Goal: Task Accomplishment & Management: Complete application form

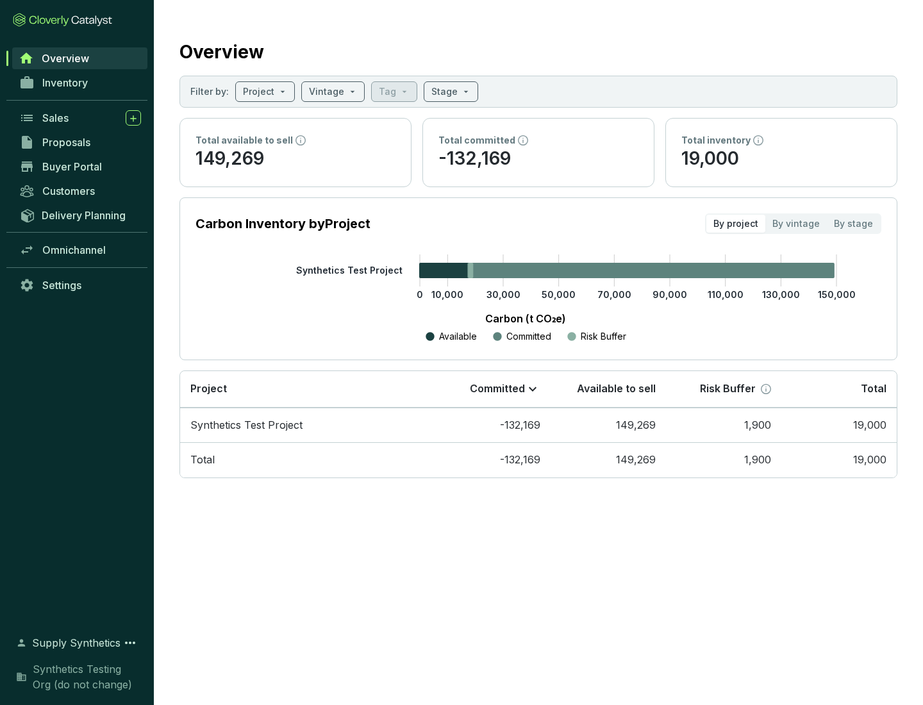
click at [80, 142] on span "Proposals" at bounding box center [66, 142] width 48 height 13
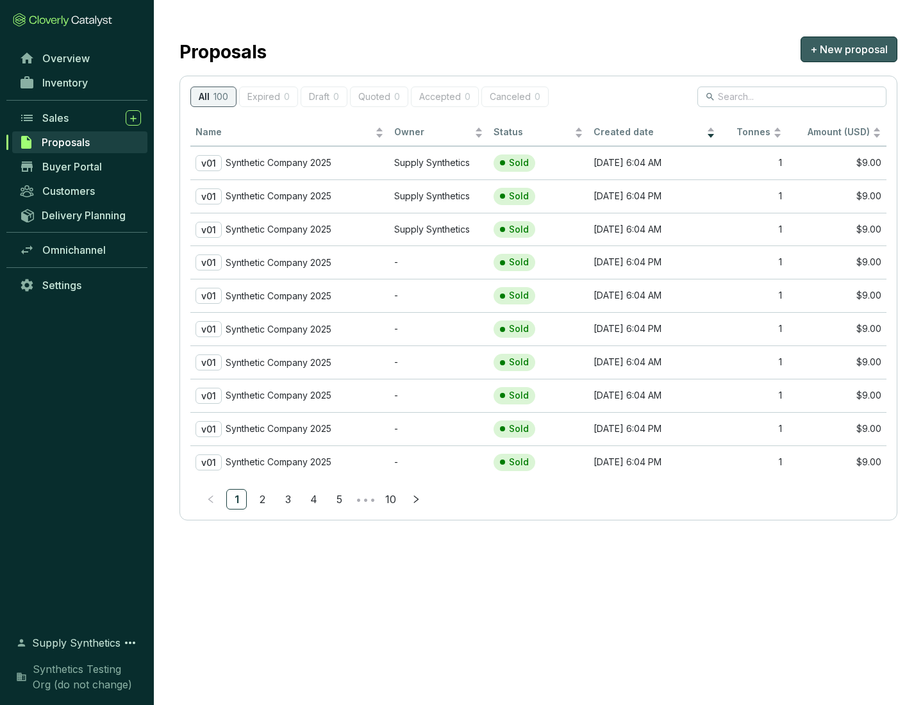
click at [849, 49] on span "+ New proposal" at bounding box center [849, 49] width 78 height 15
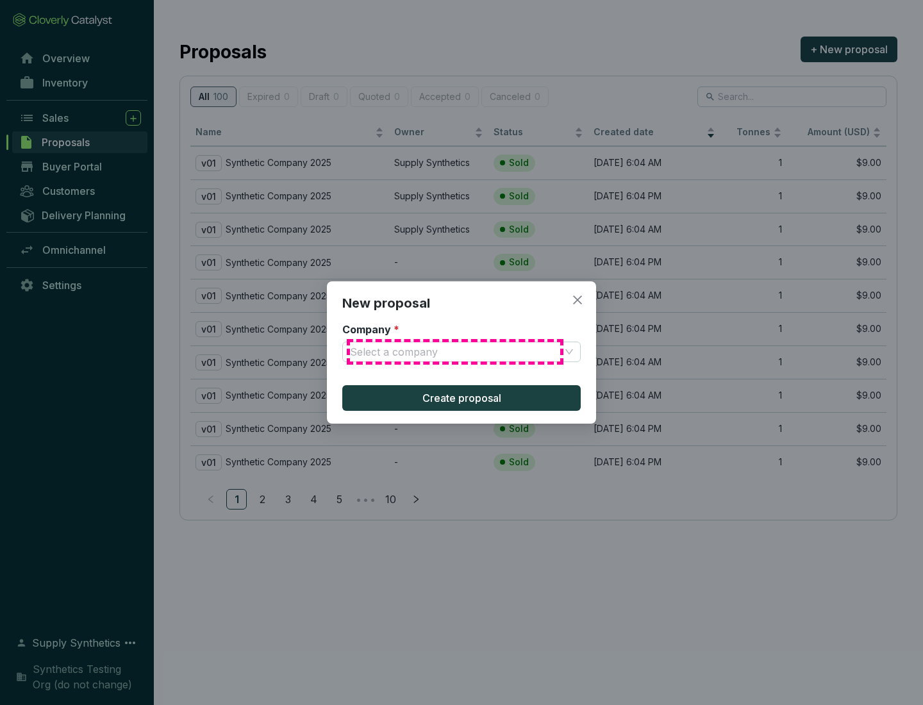
click at [455, 352] on input "Company *" at bounding box center [455, 351] width 210 height 19
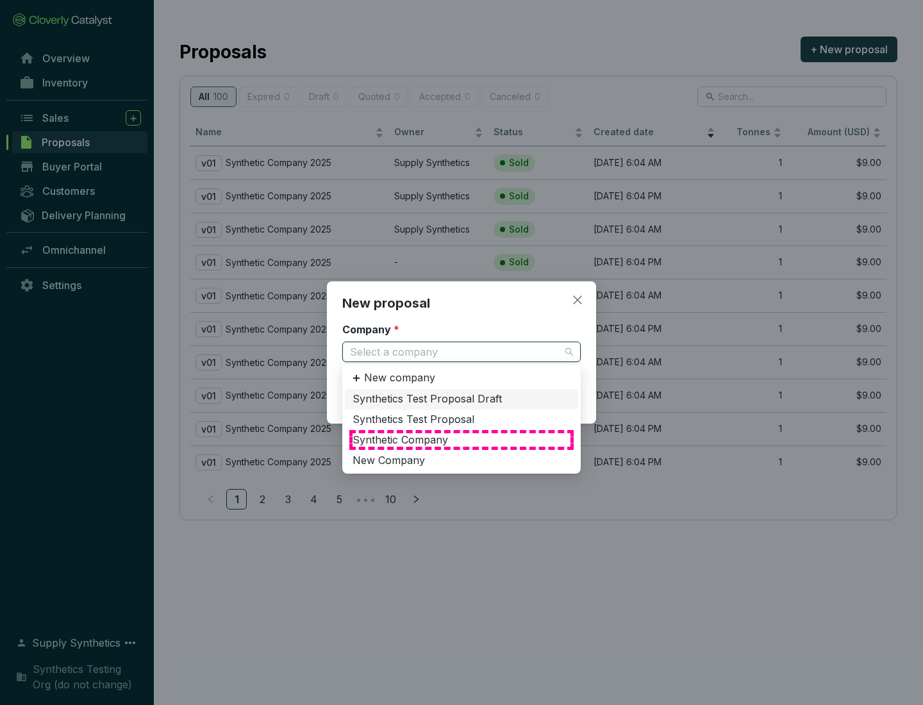
click at [461, 440] on div "Synthetic Company" at bounding box center [462, 440] width 218 height 14
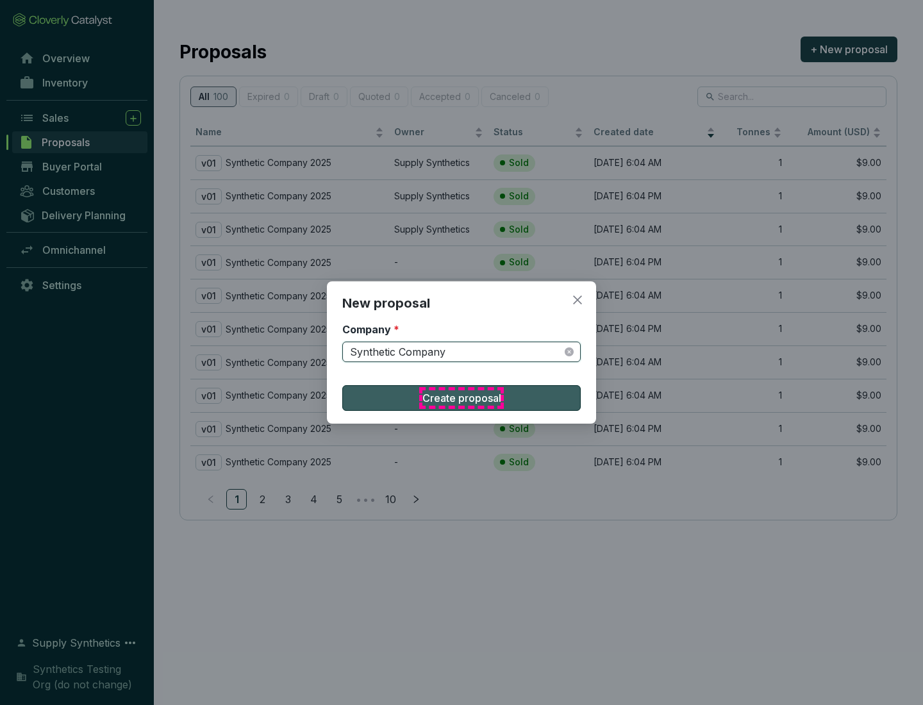
click at [461, 398] on span "Create proposal" at bounding box center [461, 397] width 79 height 15
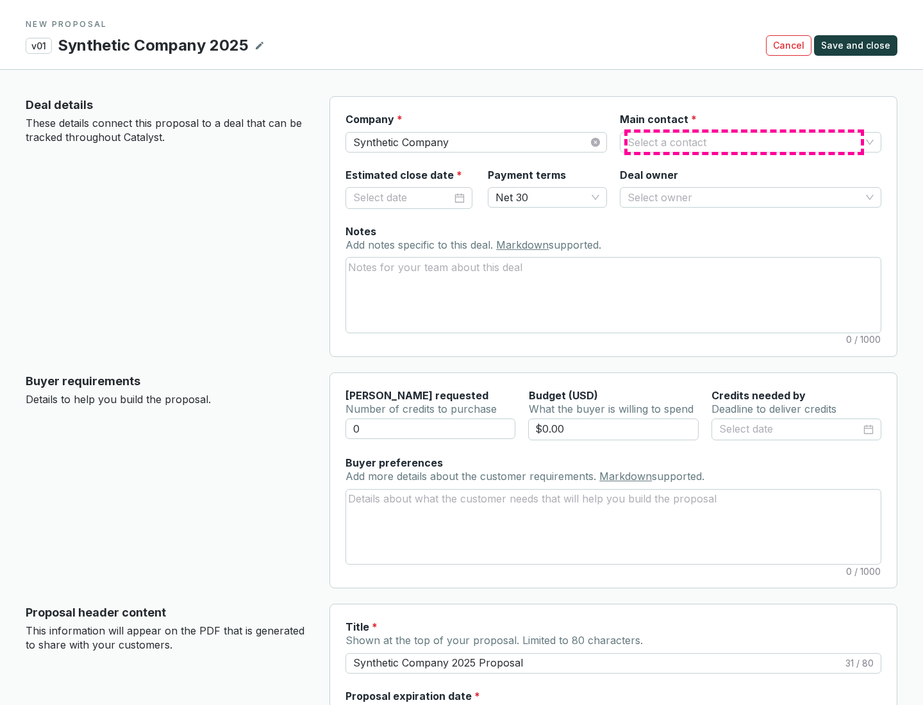
click at [744, 142] on input "Main contact *" at bounding box center [743, 142] width 233 height 19
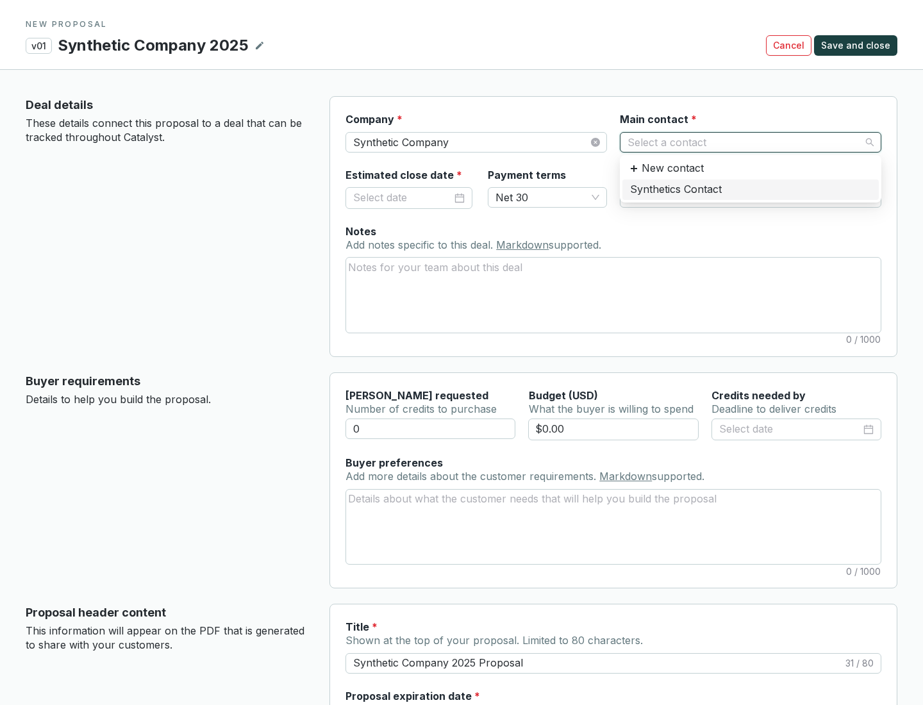
click at [750, 189] on div "Synthetics Contact" at bounding box center [750, 190] width 241 height 14
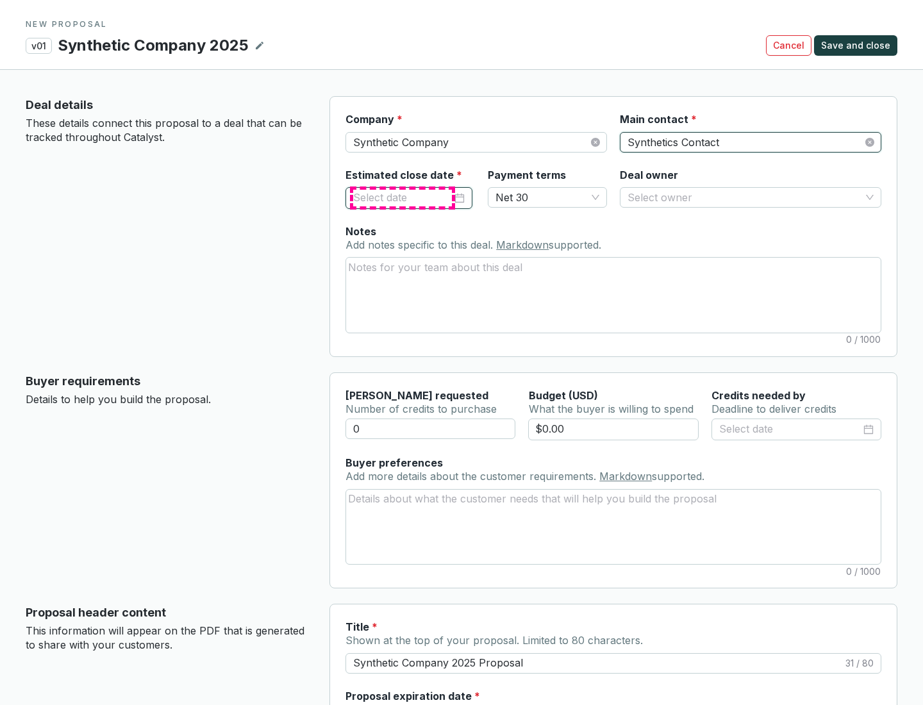
click at [403, 197] on input "Estimated close date *" at bounding box center [402, 198] width 99 height 17
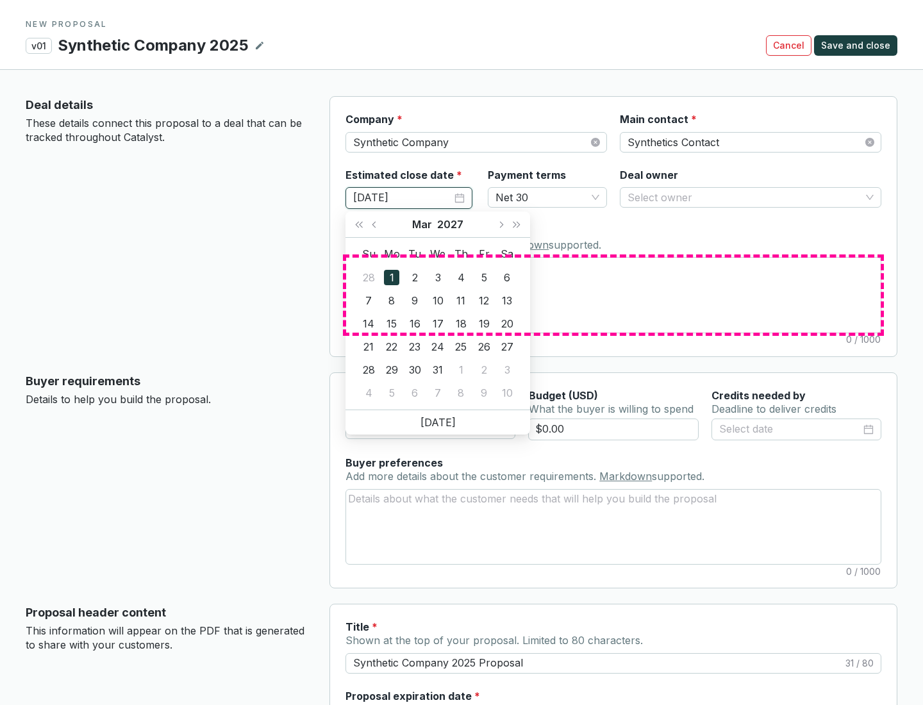
type input "[DATE]"
click at [613, 295] on textarea "Notes Add notes specific to this deal. Markdown supported." at bounding box center [613, 295] width 535 height 74
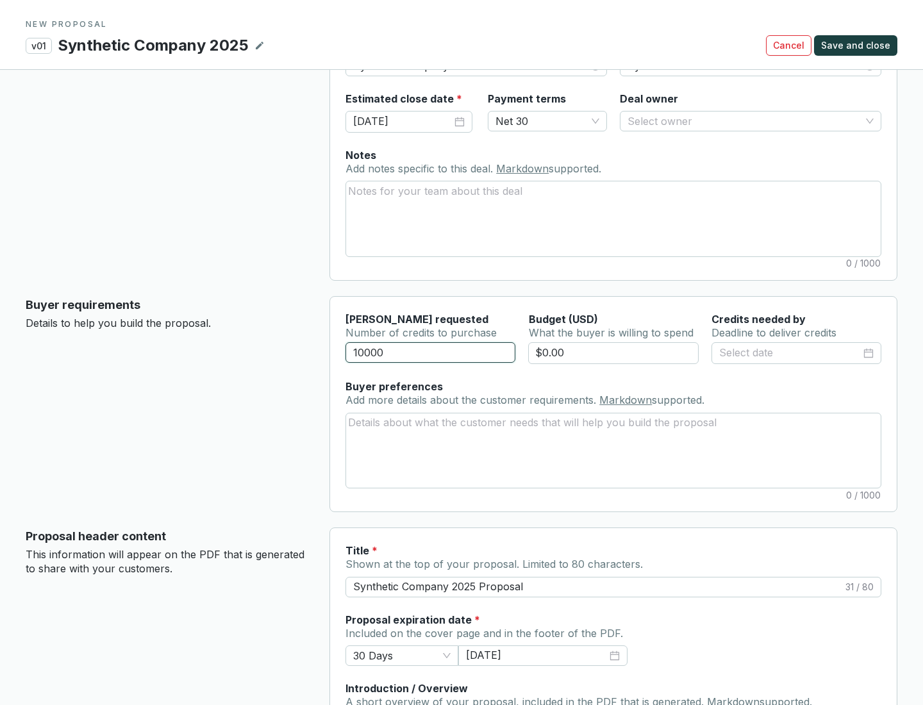
scroll to position [77, 0]
type input "10000"
type input "$0.00"
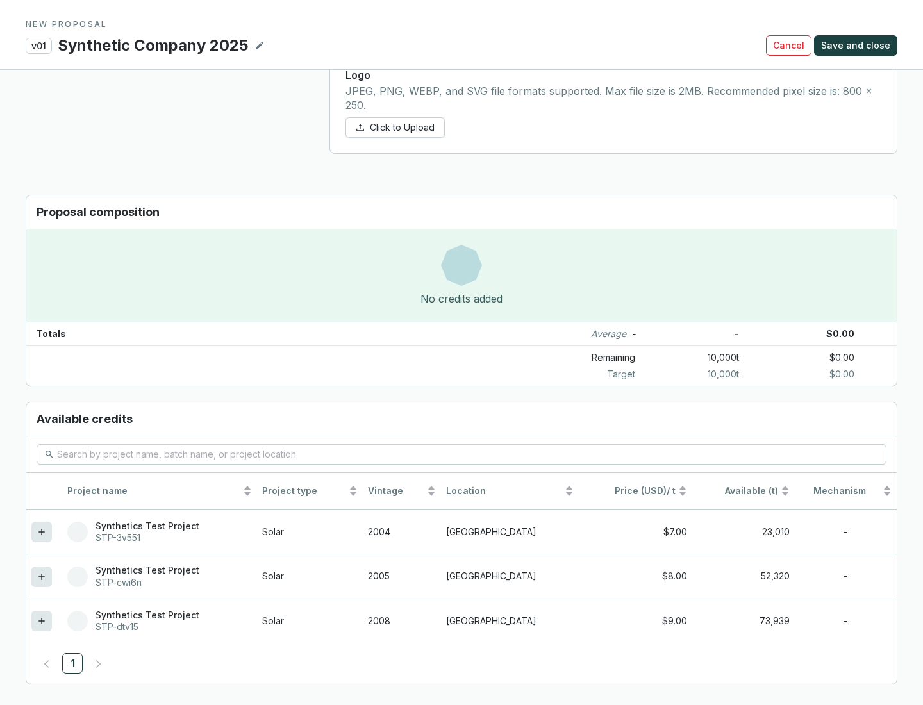
click at [42, 621] on icon at bounding box center [41, 621] width 6 height 6
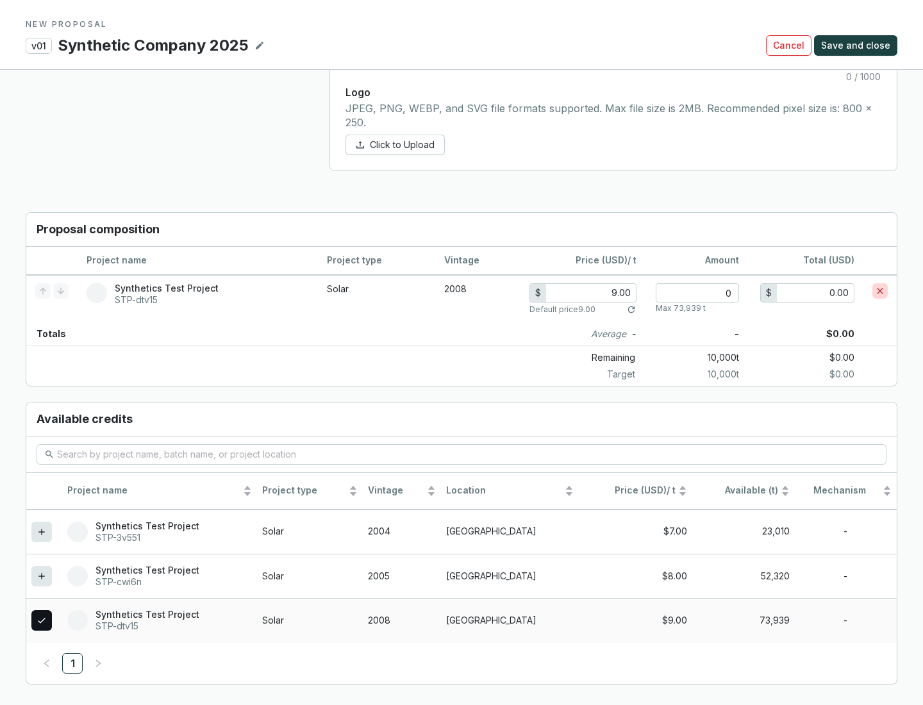
scroll to position [737, 0]
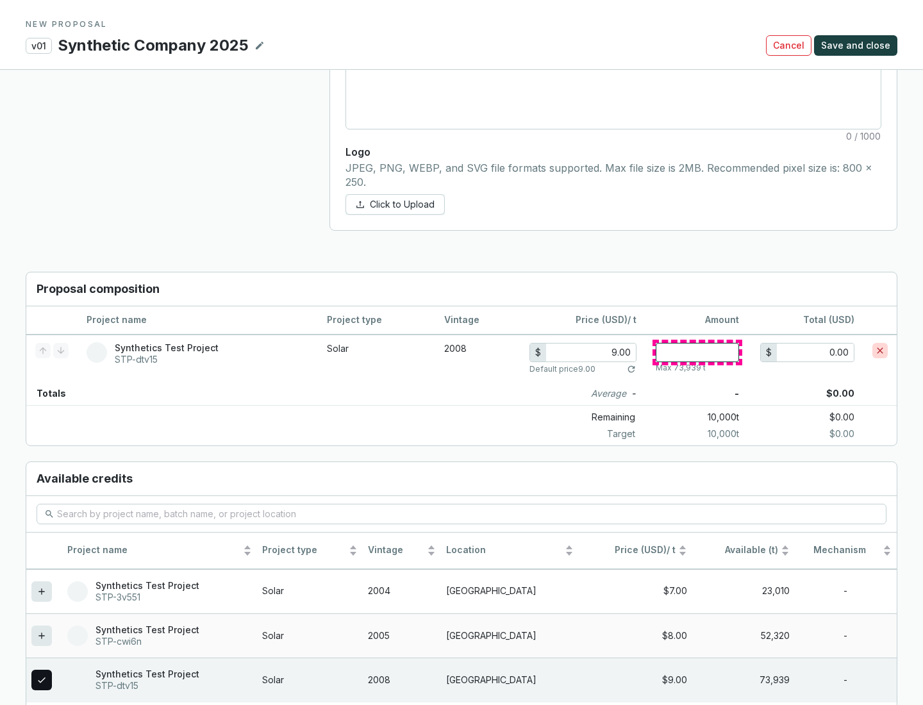
type input "1"
type input "9.00"
type input "1"
click at [858, 46] on span "Save and close" at bounding box center [855, 45] width 69 height 13
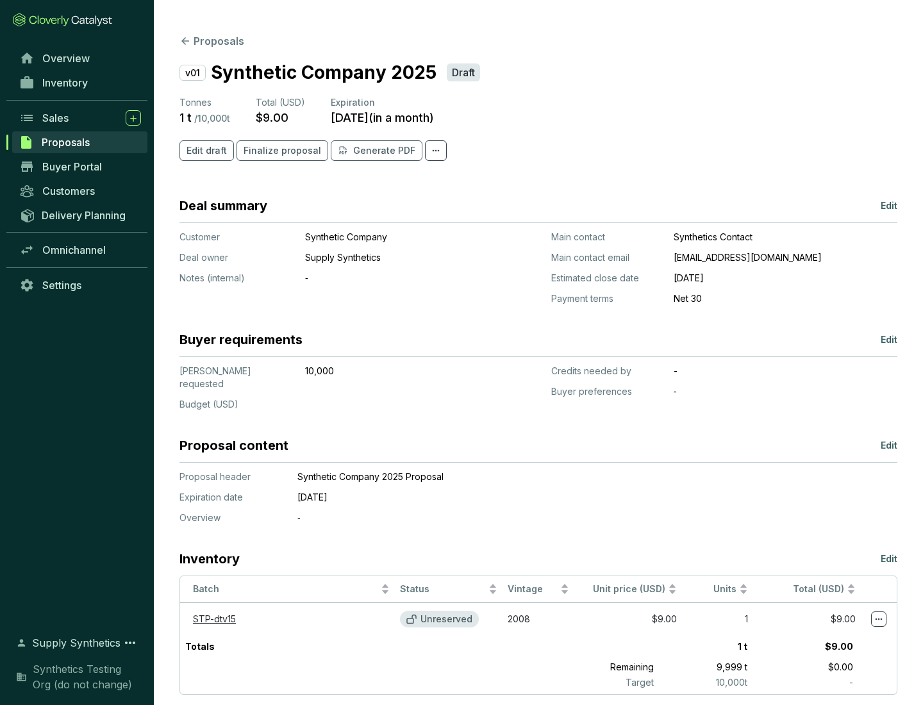
click at [278, 151] on span "Finalize proposal" at bounding box center [283, 150] width 78 height 13
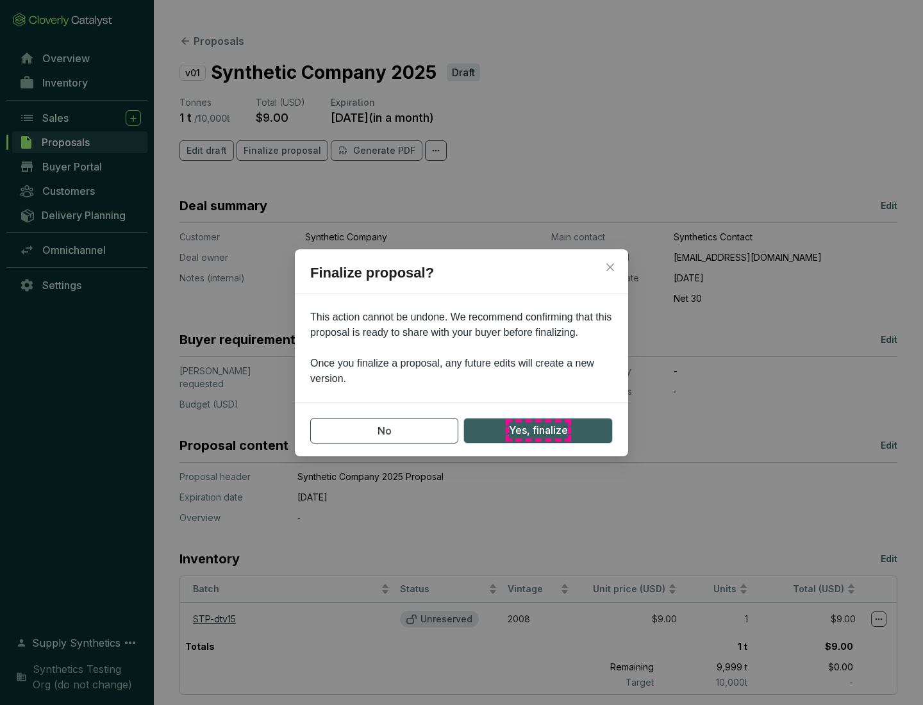
click at [538, 430] on span "Yes, finalize" at bounding box center [538, 430] width 59 height 16
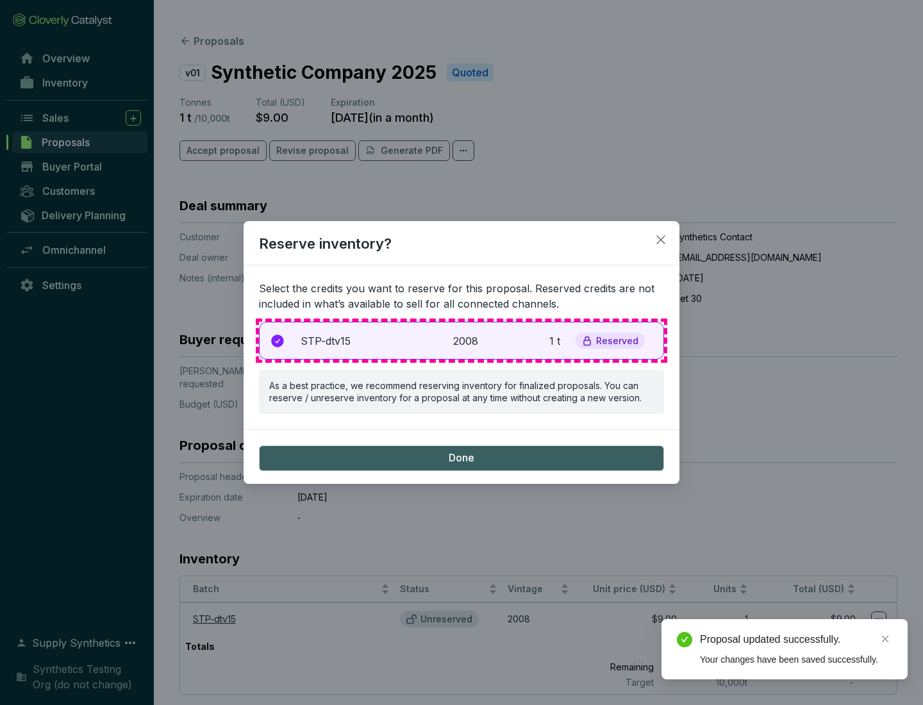
click at [461, 340] on p "2008" at bounding box center [467, 340] width 28 height 15
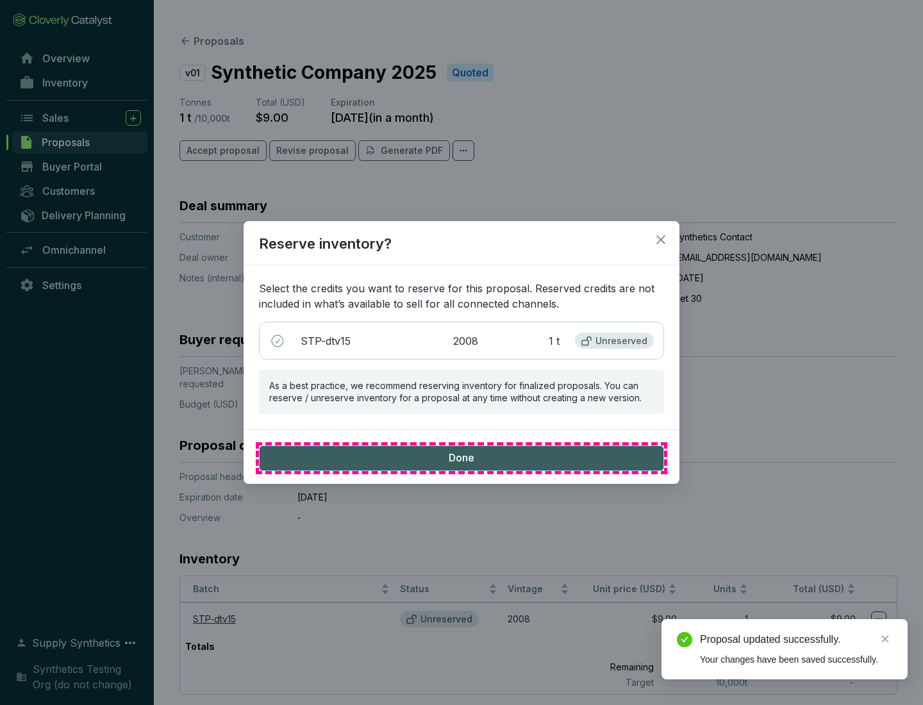
click at [461, 458] on span "Done" at bounding box center [462, 458] width 26 height 14
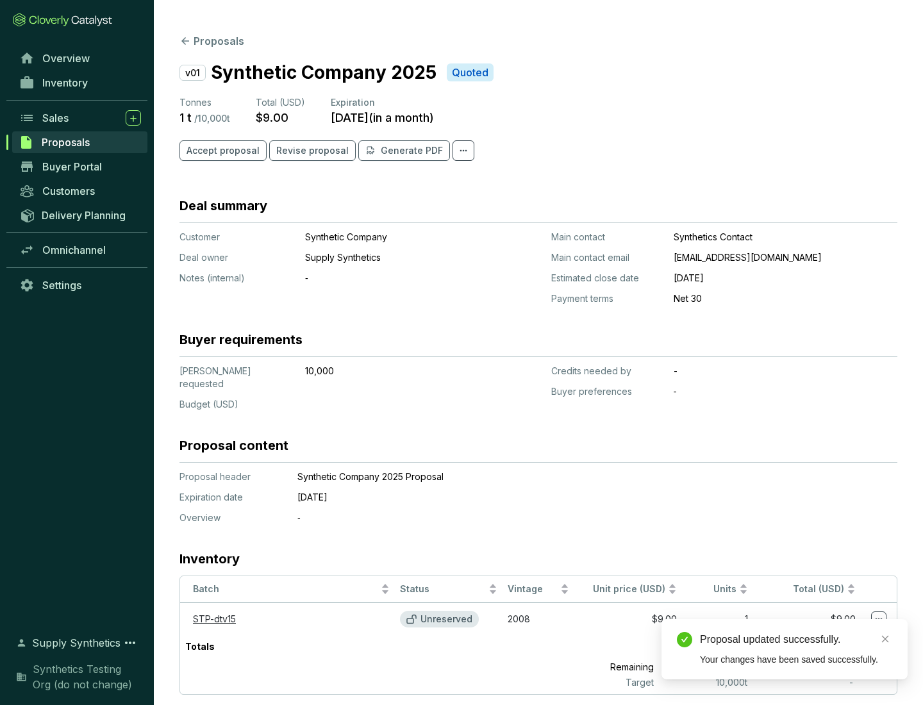
click at [796, 640] on div "Proposal updated successfully." at bounding box center [796, 639] width 192 height 15
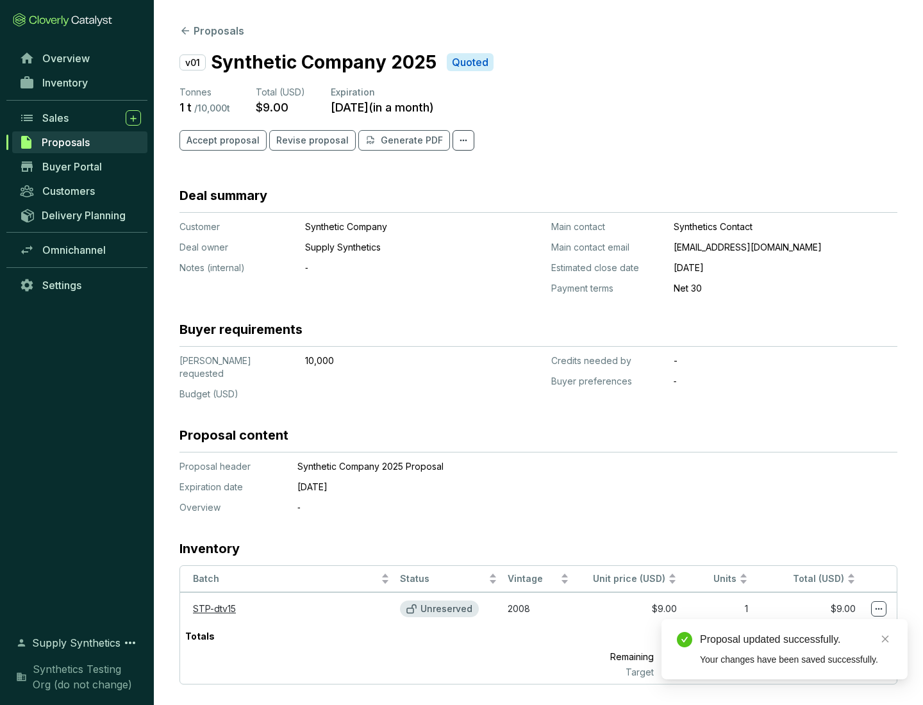
click at [879, 608] on icon at bounding box center [879, 609] width 7 height 2
click at [840, 625] on div "Proposal updated successfully. Your changes have been saved successfully." at bounding box center [784, 649] width 246 height 60
click at [796, 640] on div "Proposal updated successfully." at bounding box center [796, 639] width 192 height 15
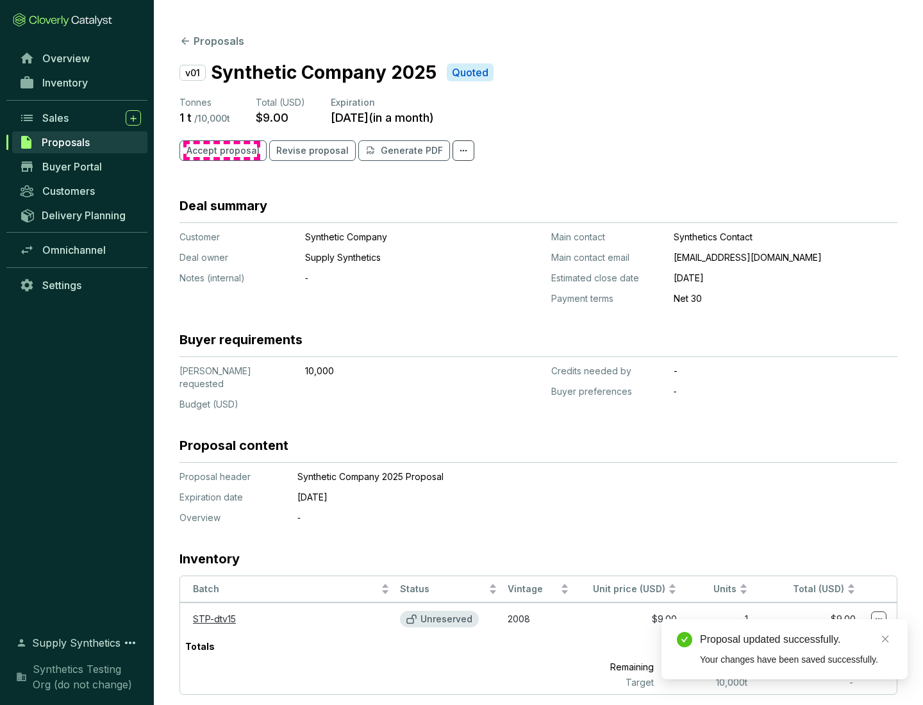
click at [221, 151] on span "Accept proposal" at bounding box center [223, 150] width 73 height 13
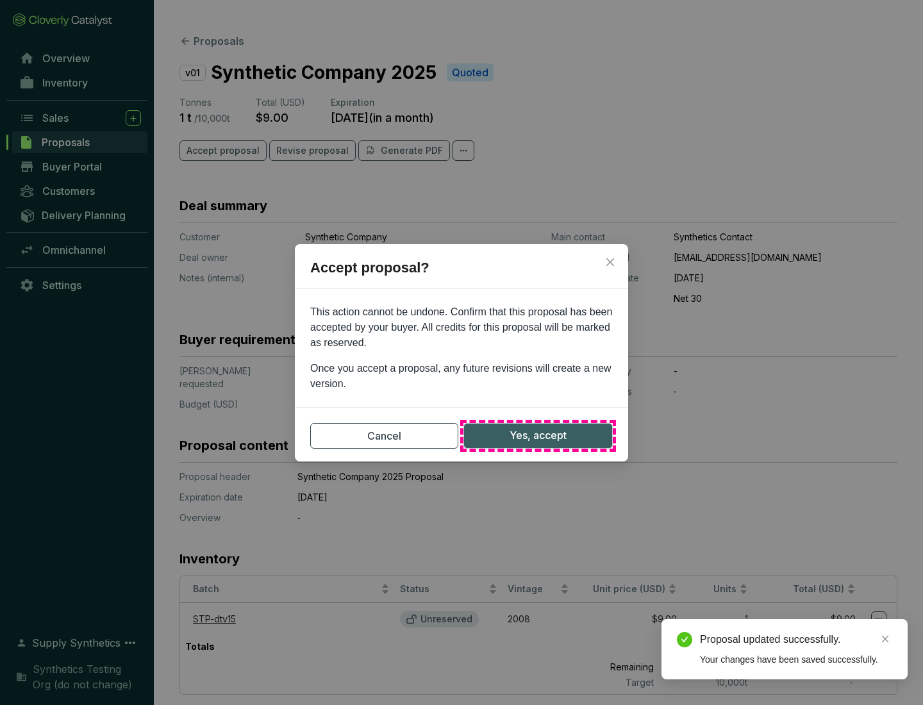
click at [538, 435] on span "Yes, accept" at bounding box center [538, 436] width 57 height 16
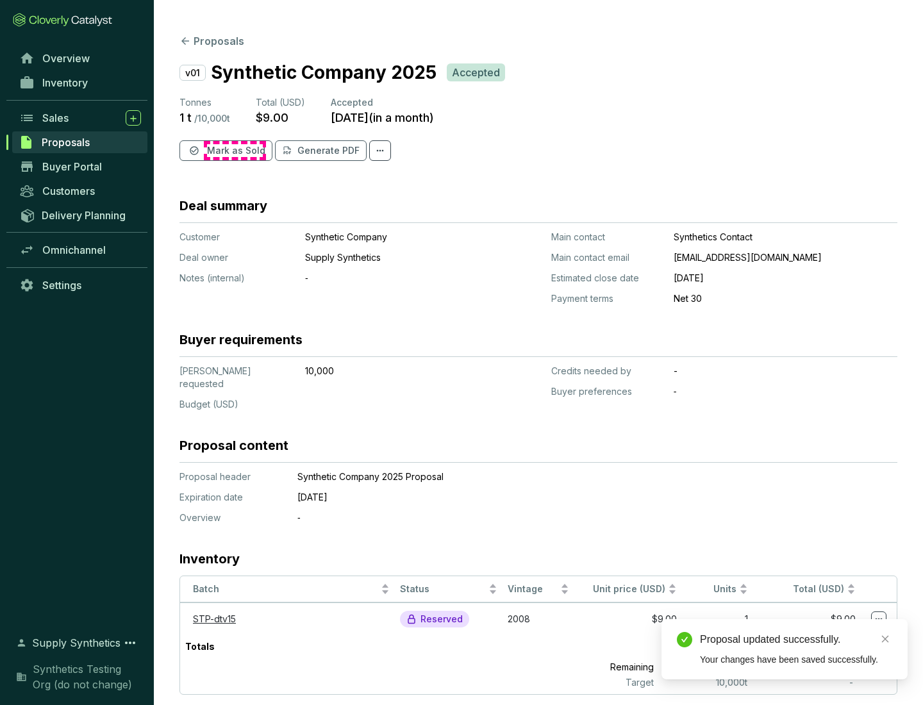
click at [235, 151] on span "Mark as Sold" at bounding box center [236, 150] width 58 height 13
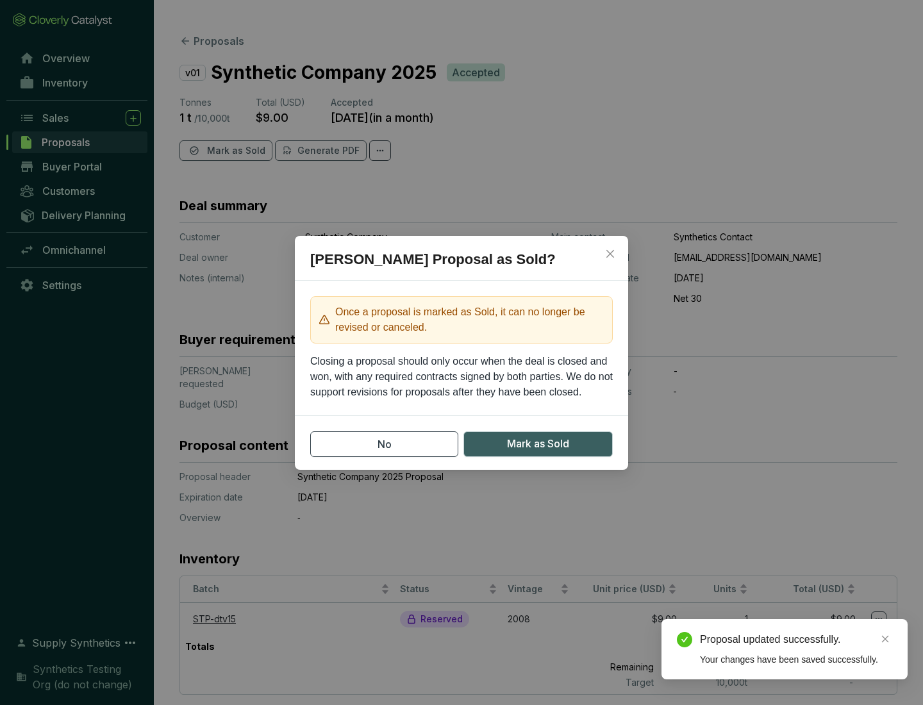
click at [538, 444] on span "Mark as Sold" at bounding box center [538, 444] width 62 height 16
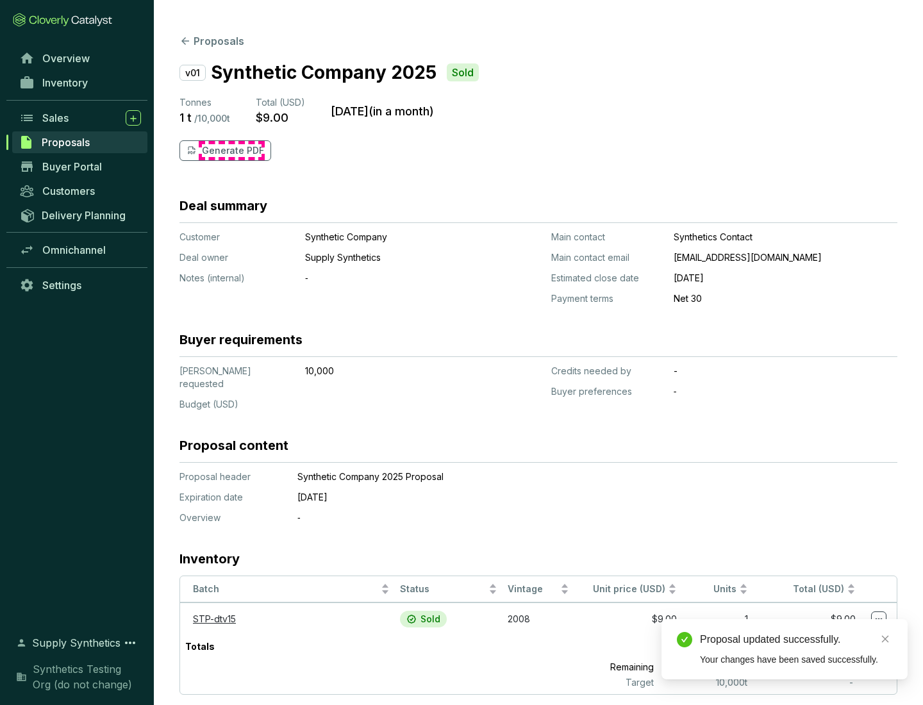
click at [231, 151] on p "Generate PDF" at bounding box center [233, 150] width 62 height 13
click at [796, 626] on div "Download Complete" at bounding box center [796, 625] width 192 height 15
